Goal: Task Accomplishment & Management: Use online tool/utility

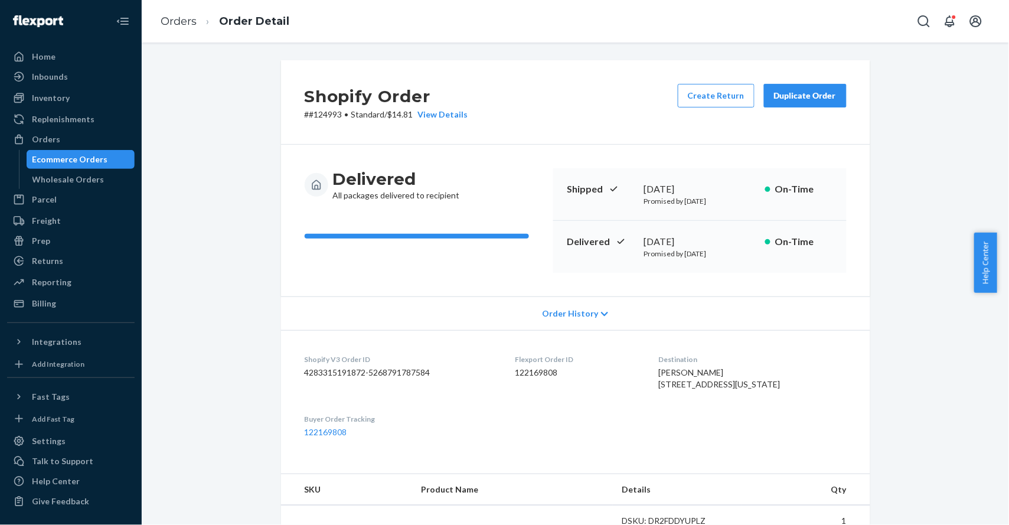
click at [800, 102] on button "Duplicate Order" at bounding box center [805, 96] width 83 height 24
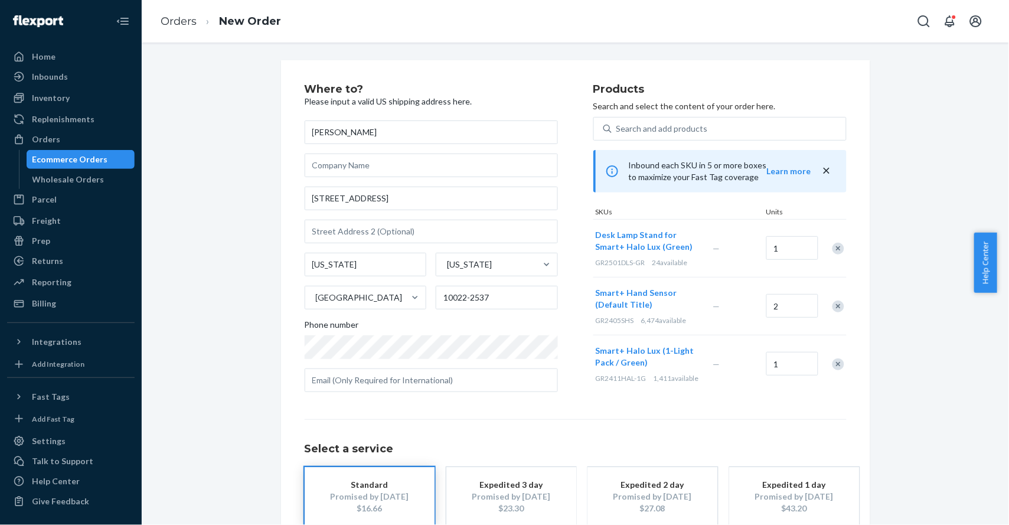
click at [832, 311] on div "Remove Item" at bounding box center [838, 306] width 12 height 12
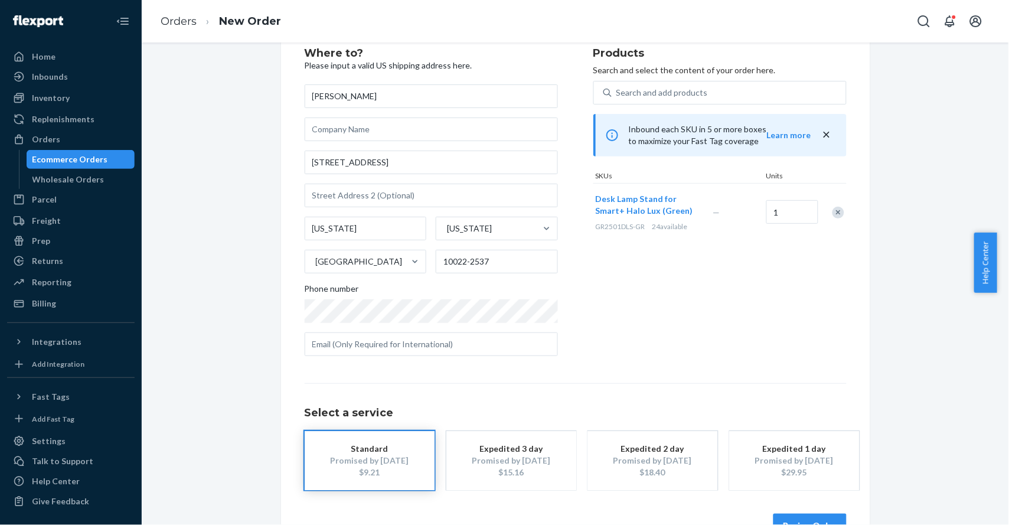
scroll to position [71, 0]
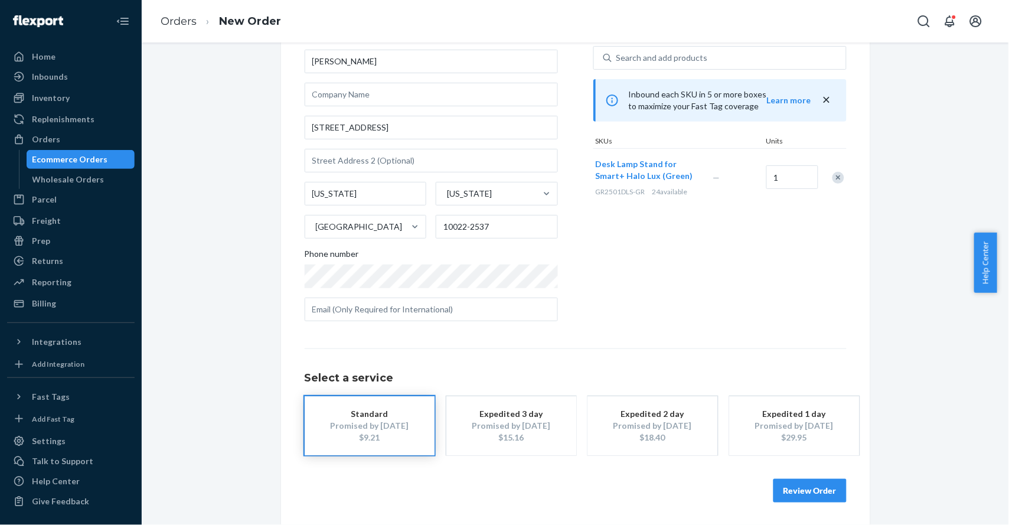
click at [376, 413] on div "Standard" at bounding box center [369, 414] width 94 height 12
click at [838, 488] on button "Review Order" at bounding box center [809, 491] width 73 height 24
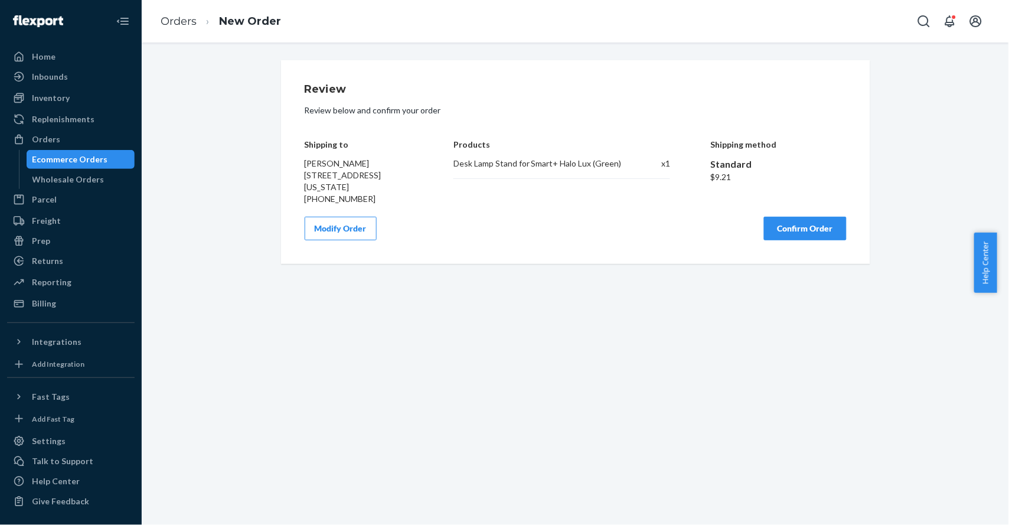
scroll to position [0, 0]
click at [794, 230] on button "Confirm Order" at bounding box center [805, 229] width 83 height 24
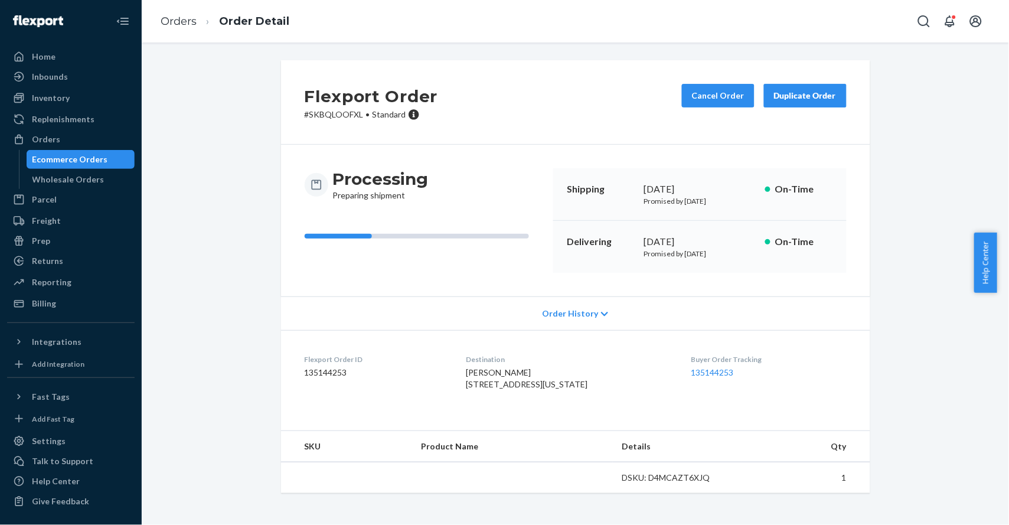
click at [355, 116] on p "# SKBQLOOFXL • Standard" at bounding box center [371, 115] width 133 height 12
drag, startPoint x: 355, startPoint y: 113, endPoint x: 262, endPoint y: 110, distance: 93.3
click at [262, 113] on div "Flexport Order # SKBQLOOFXL • Standard Cancel Order Duplicate Order Processing …" at bounding box center [575, 283] width 849 height 447
copy p "# SKBQLOOFXL"
